Goal: Check status

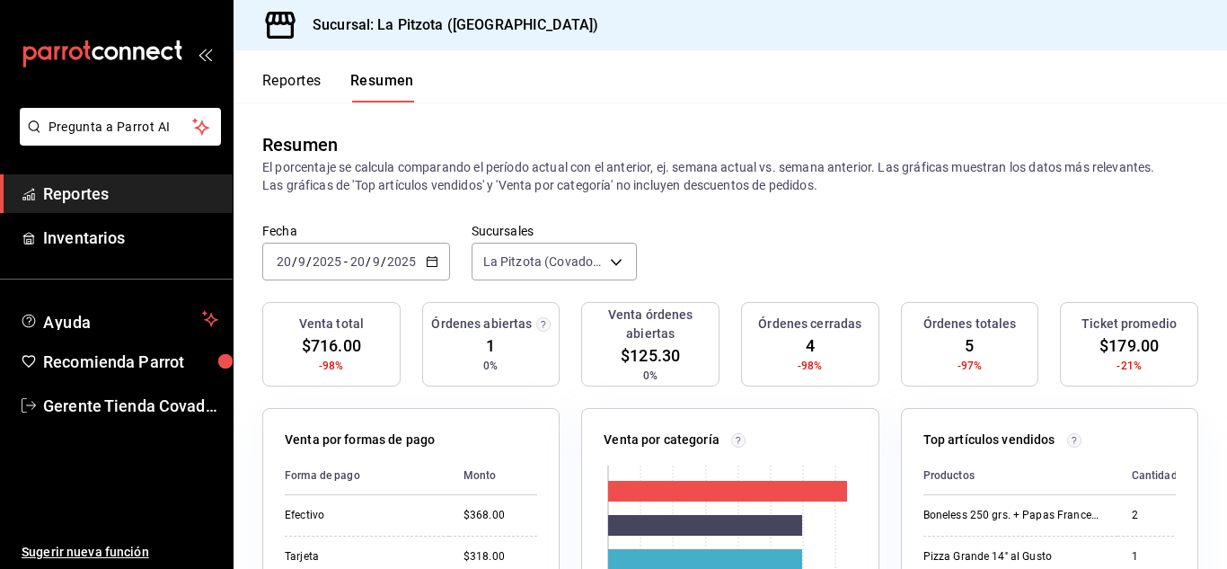
click at [436, 261] on \(Stroke\) "button" at bounding box center [432, 260] width 10 height 1
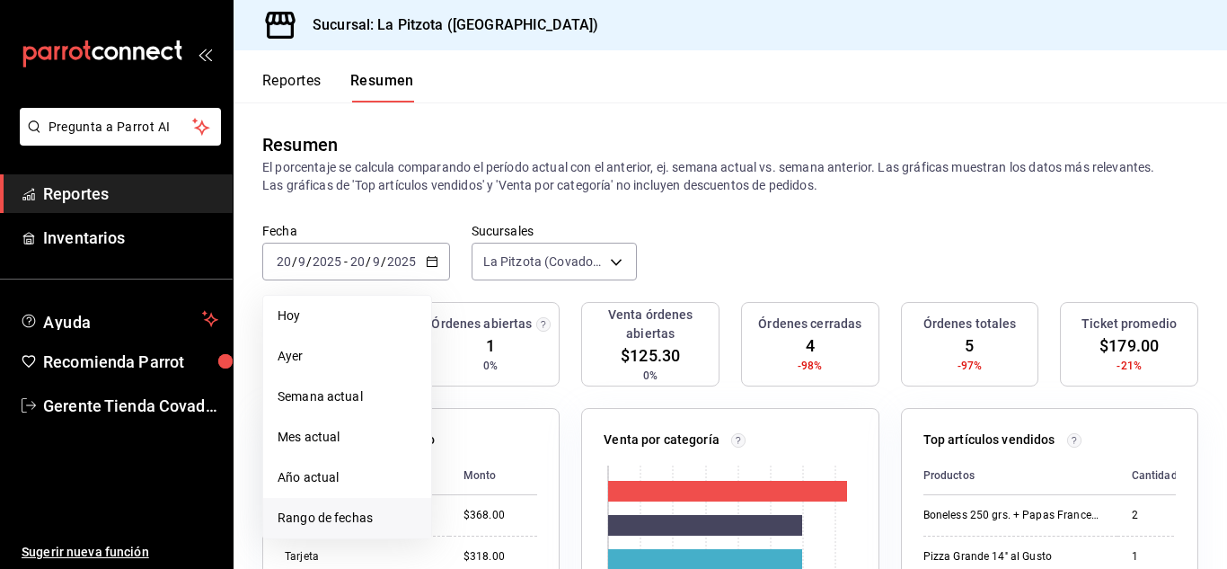
click at [345, 515] on span "Rango de fechas" at bounding box center [347, 517] width 139 height 19
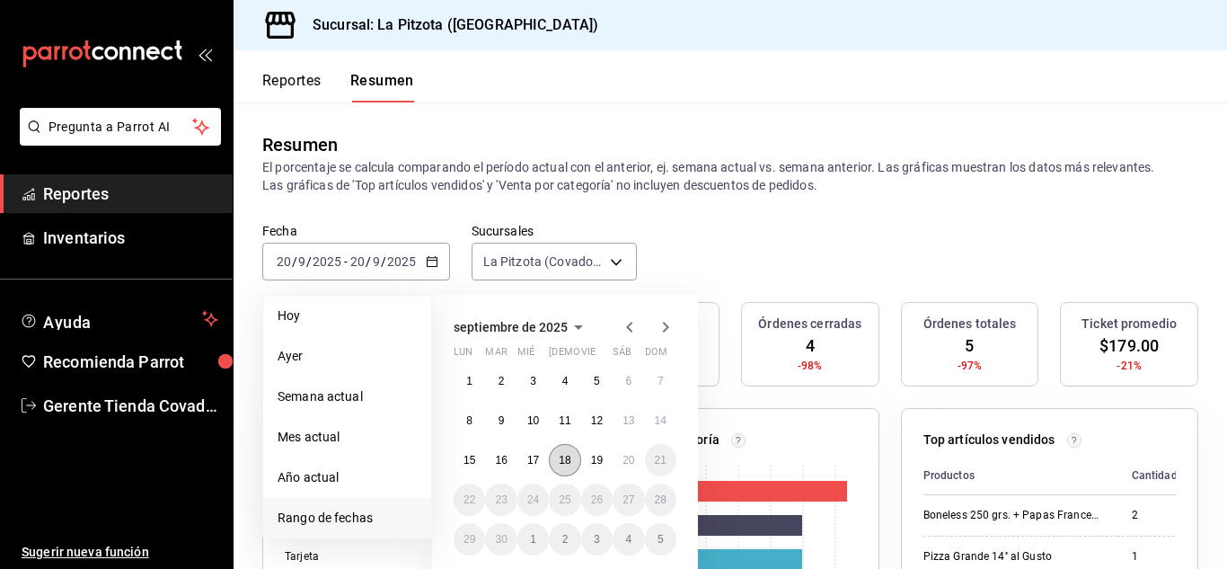
click at [561, 461] on abbr "18" at bounding box center [565, 460] width 12 height 13
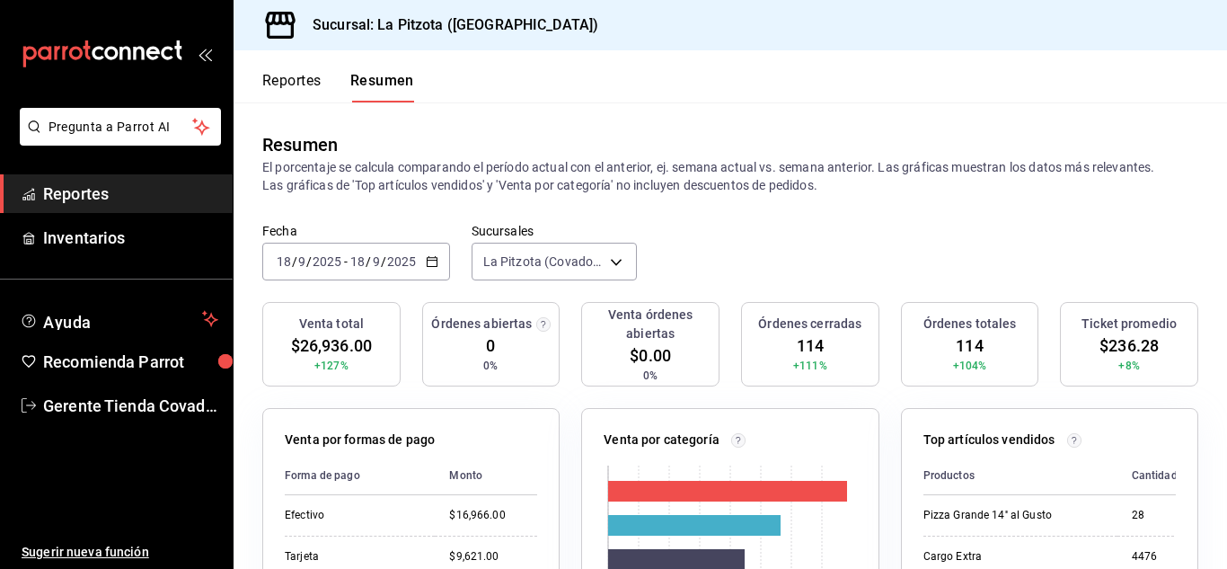
click at [425, 253] on div "[DATE] [DATE] - [DATE] [DATE]" at bounding box center [356, 262] width 188 height 38
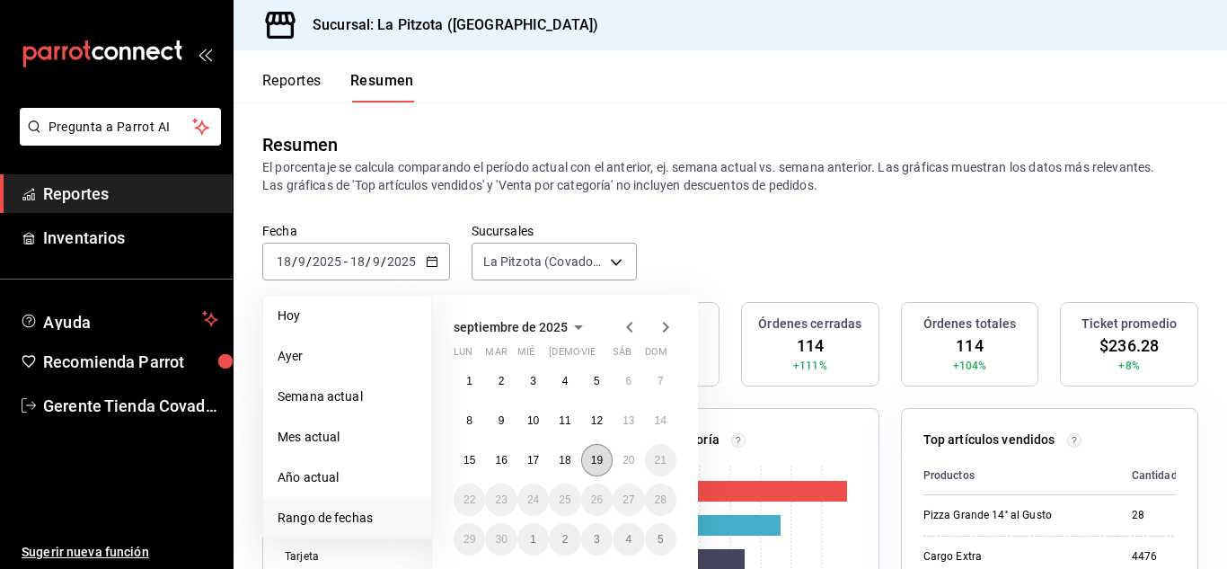
click at [603, 465] on abbr "19" at bounding box center [597, 460] width 12 height 13
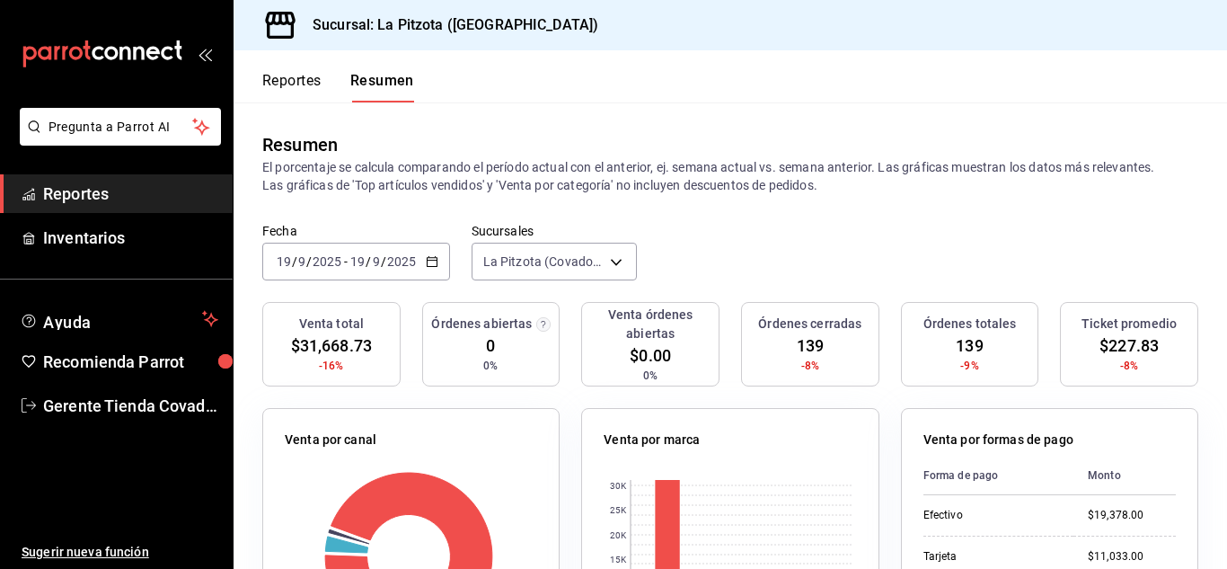
click at [431, 263] on icon "button" at bounding box center [432, 261] width 13 height 13
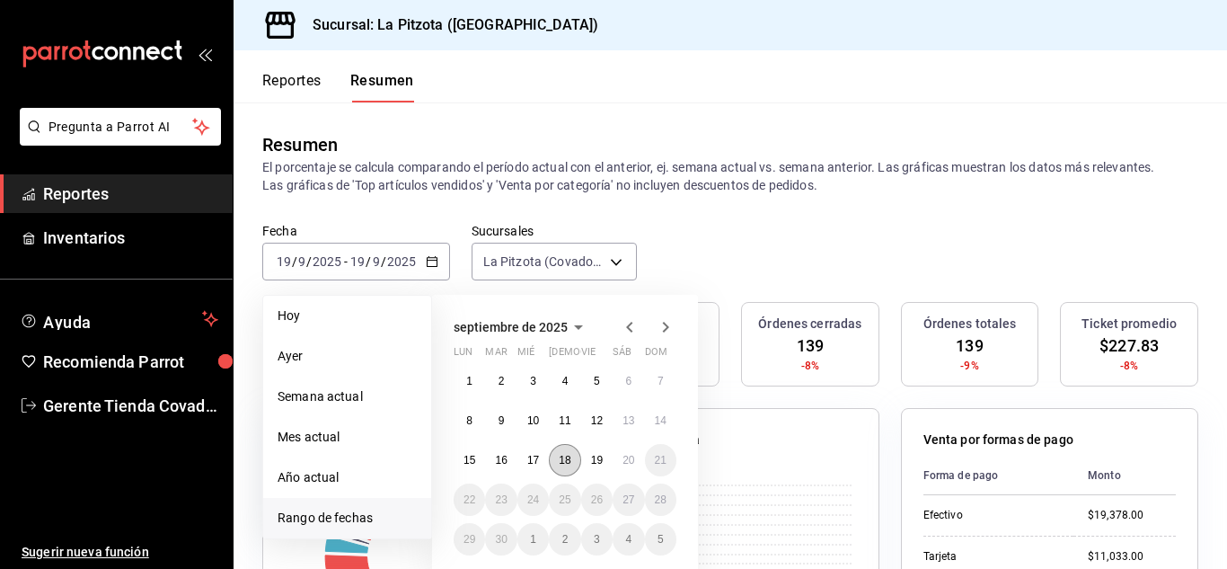
click at [565, 464] on abbr "18" at bounding box center [565, 460] width 12 height 13
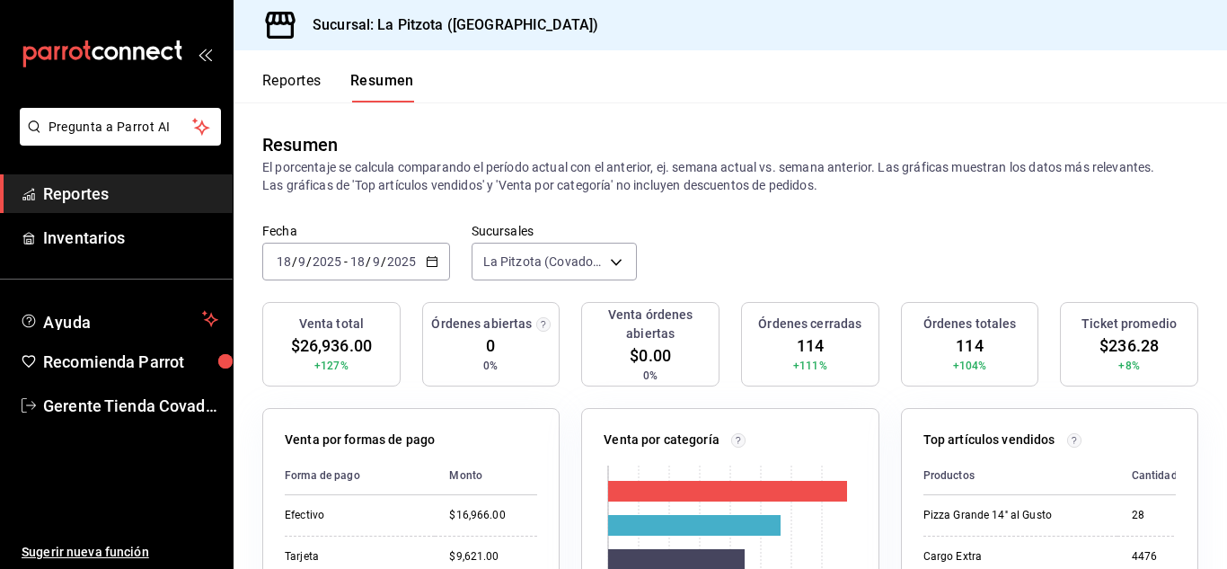
click at [437, 259] on div "[DATE] [DATE] - [DATE] [DATE]" at bounding box center [356, 262] width 188 height 38
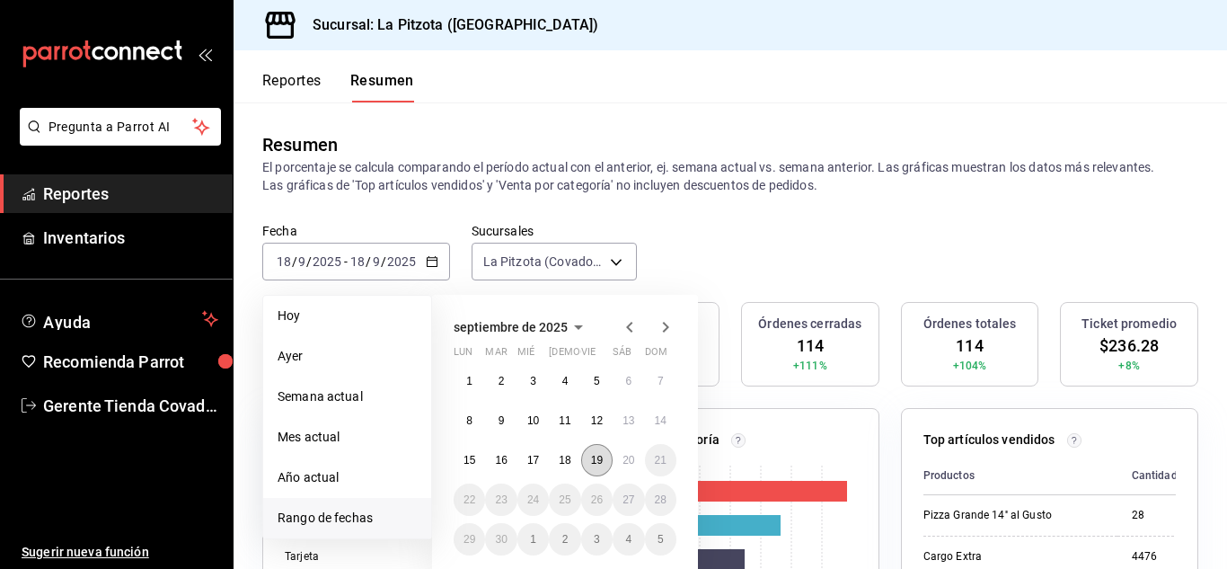
click at [592, 459] on abbr "19" at bounding box center [597, 460] width 12 height 13
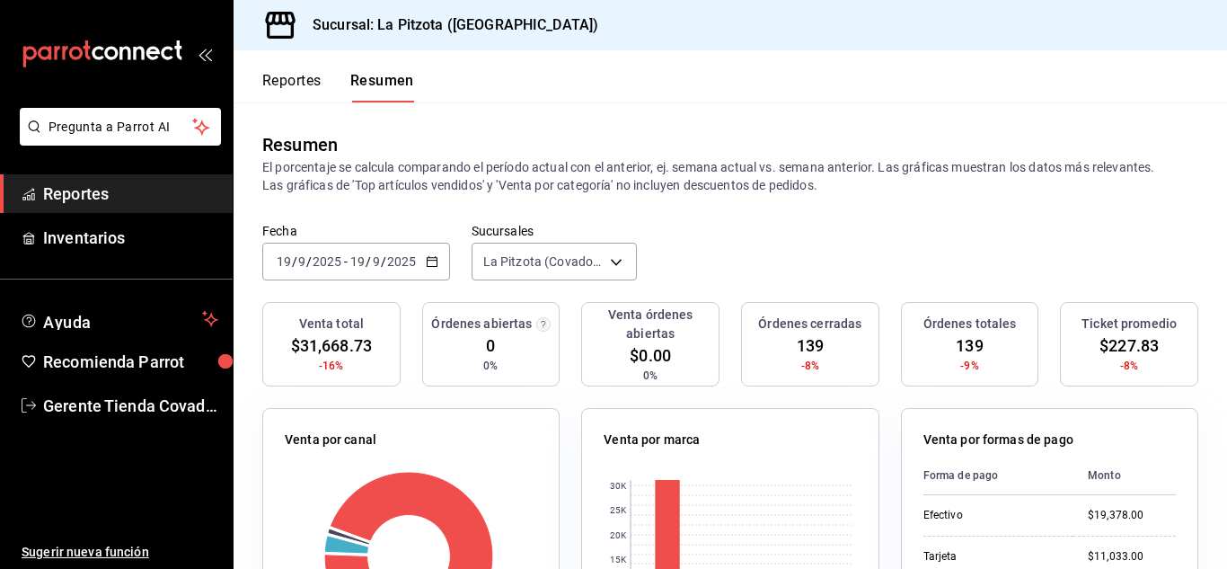
click at [286, 75] on button "Reportes" at bounding box center [291, 87] width 59 height 31
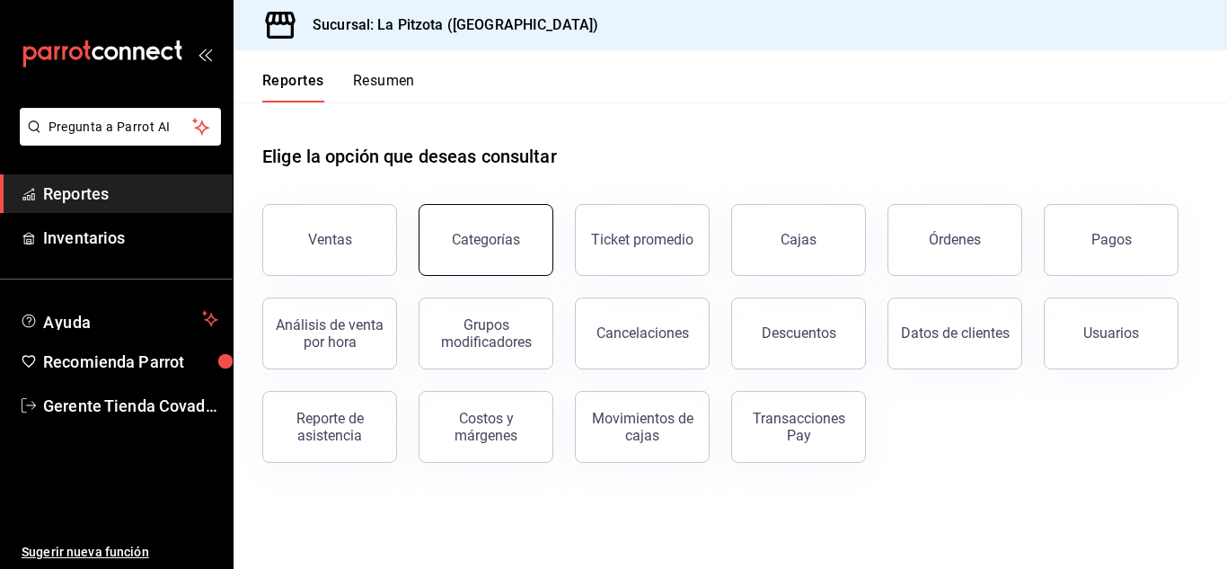
click at [508, 243] on div "Categorías" at bounding box center [486, 239] width 68 height 17
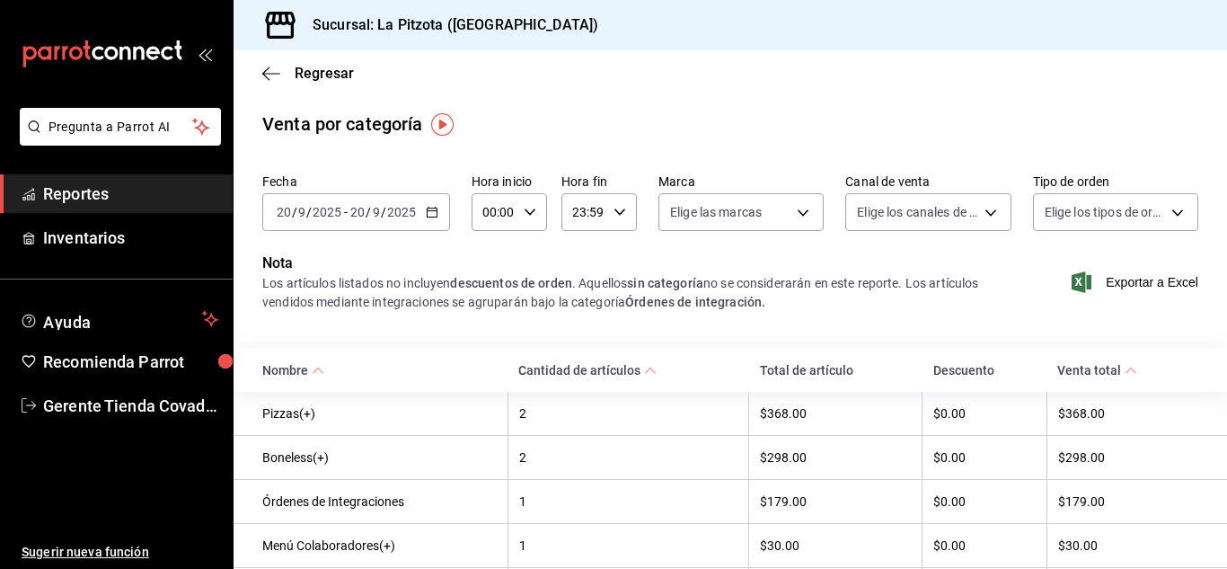
click at [437, 205] on div "[DATE] [DATE] - [DATE] [DATE]" at bounding box center [356, 212] width 188 height 38
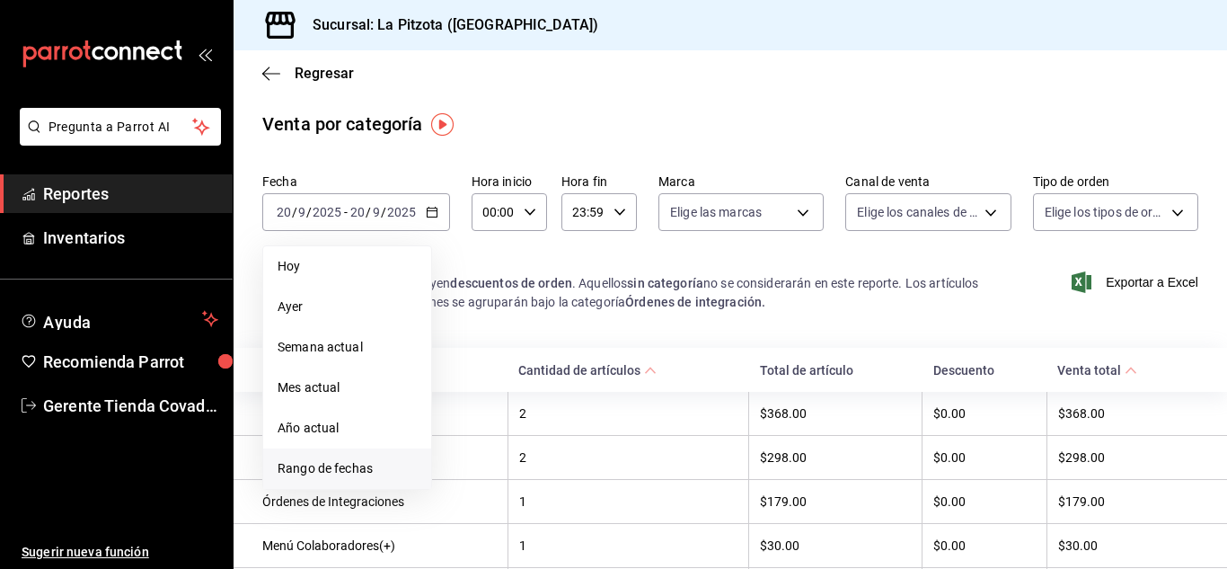
click at [340, 470] on span "Rango de fechas" at bounding box center [347, 468] width 139 height 19
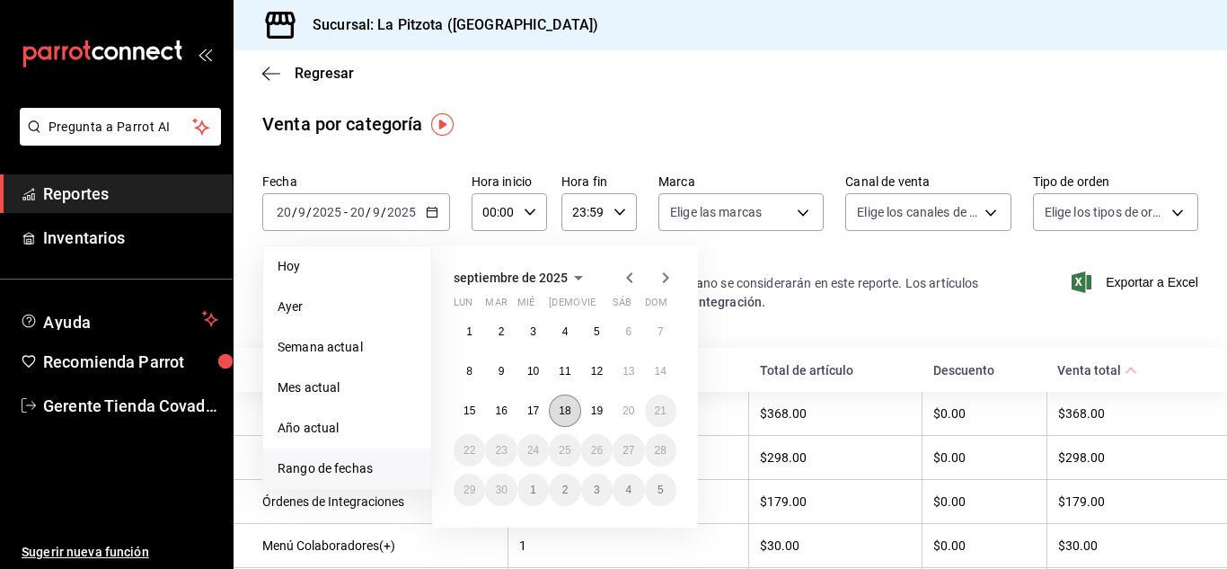
click at [557, 415] on button "18" at bounding box center [564, 410] width 31 height 32
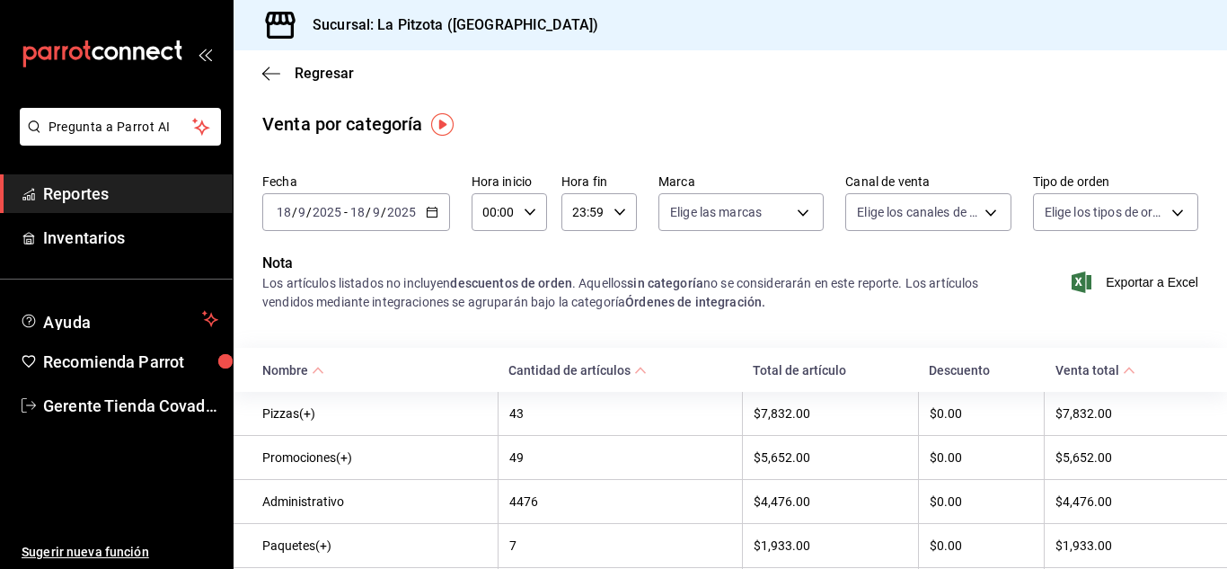
click at [434, 210] on icon "button" at bounding box center [432, 212] width 13 height 13
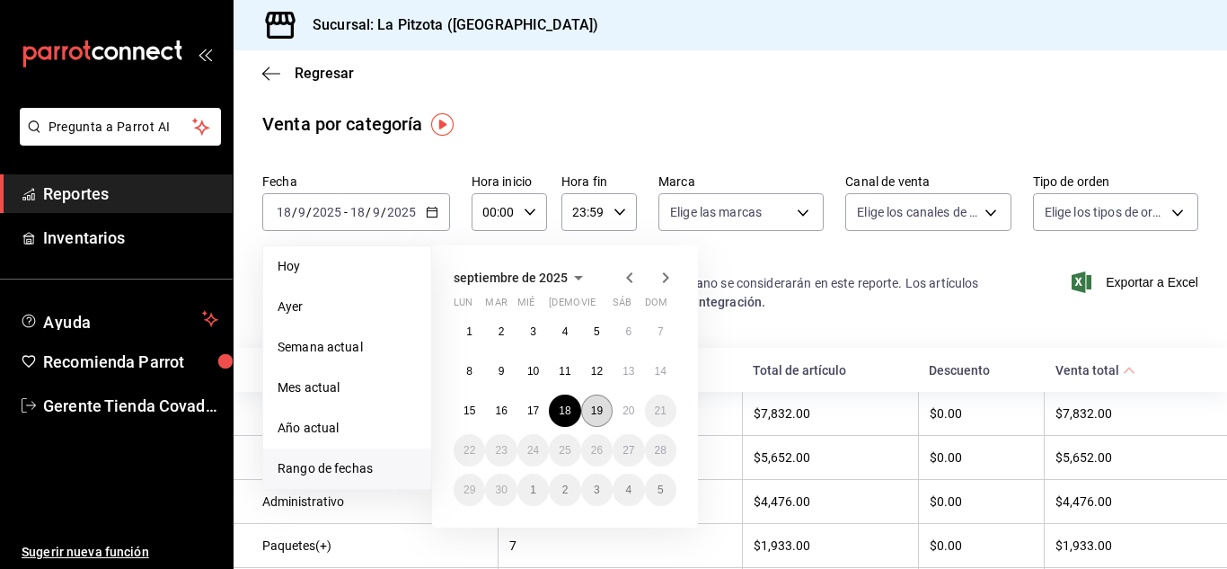
click at [602, 407] on abbr "19" at bounding box center [597, 410] width 12 height 13
click at [602, 406] on abbr "19" at bounding box center [597, 410] width 12 height 13
